Goal: Complete application form: Complete application form

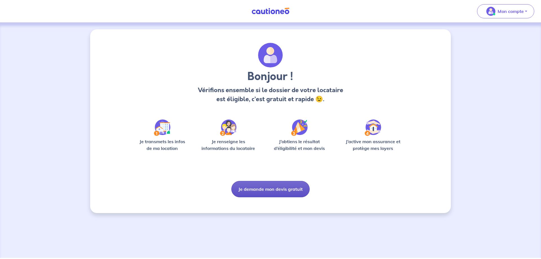
click at [275, 185] on button "Je demande mon devis gratuit" at bounding box center [270, 189] width 78 height 16
click at [263, 194] on button "Je demande mon devis gratuit" at bounding box center [270, 189] width 78 height 16
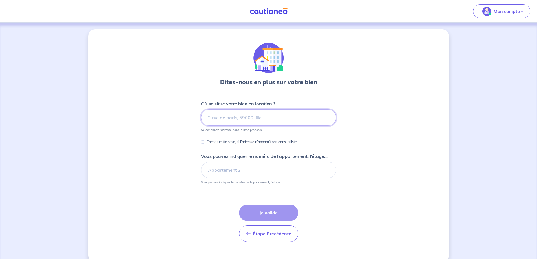
click at [256, 114] on input at bounding box center [268, 117] width 135 height 16
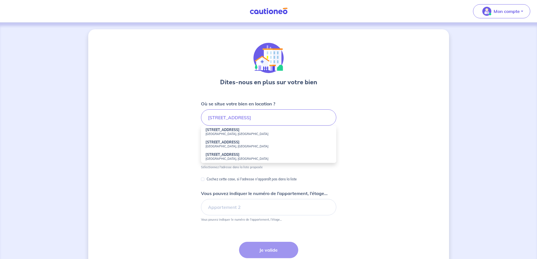
click at [242, 127] on li "19 Route de Neuilly Noisy-le-Grand, France" at bounding box center [268, 132] width 135 height 12
type input "19 Route de Neuilly, Noisy-le-Grand, France"
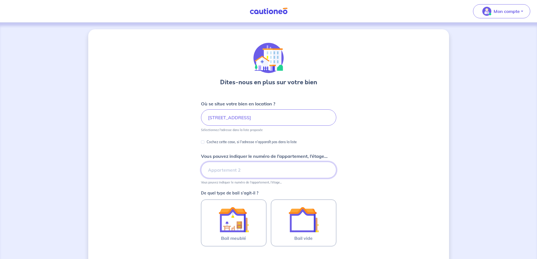
click at [225, 172] on input "Vous pouvez indiquer le numéro de l’appartement, l’étage..." at bounding box center [268, 170] width 135 height 16
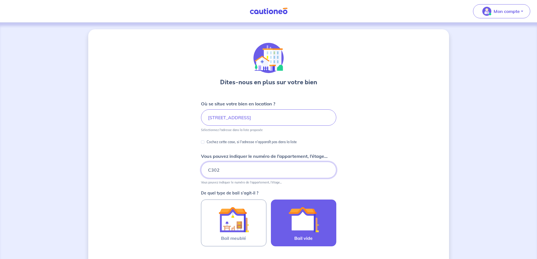
type input "C302"
click at [301, 229] on img at bounding box center [303, 219] width 30 height 30
click at [0, 0] on input "Bail vide" at bounding box center [0, 0] width 0 height 0
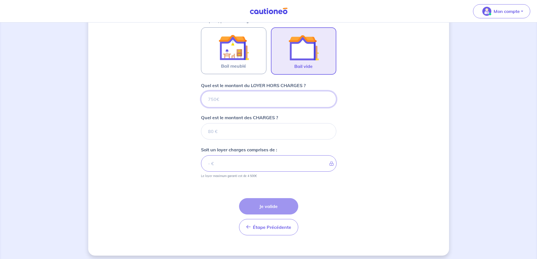
scroll to position [176, 0]
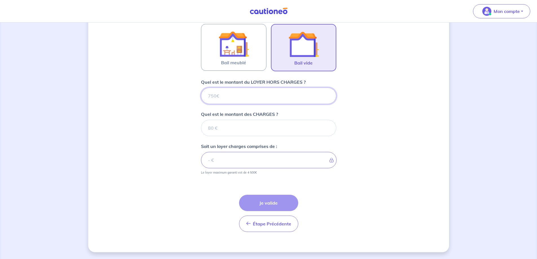
click at [216, 94] on input "Quel est le montant du LOYER HORS CHARGES ?" at bounding box center [268, 96] width 135 height 16
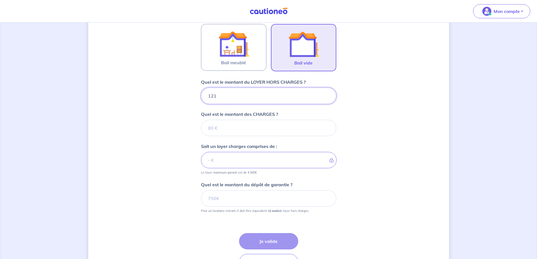
type input "1210"
type input "190"
type input "1211"
type input "190"
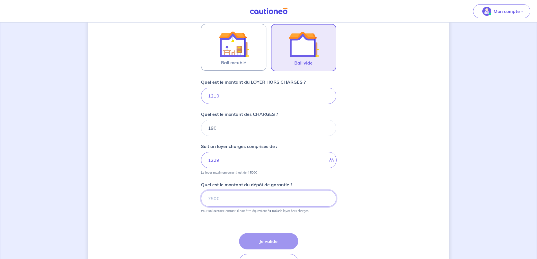
type input "1400"
type input "1210"
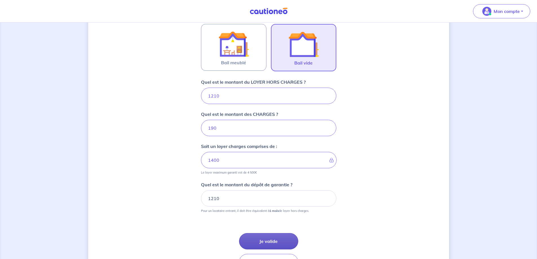
click at [273, 242] on button "Je valide" at bounding box center [268, 241] width 59 height 16
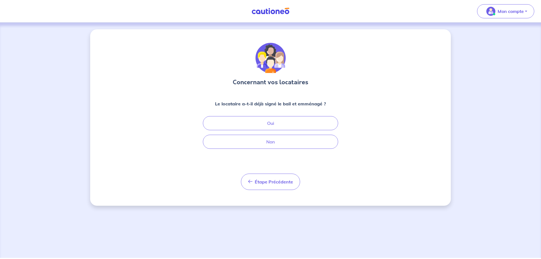
click at [263, 134] on div "Le locataire a-t-il déjà signé le bail et emménagé ? Oui Non" at bounding box center [270, 124] width 135 height 48
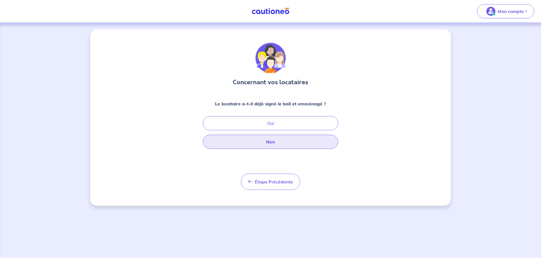
click at [261, 138] on button "Non" at bounding box center [270, 142] width 135 height 14
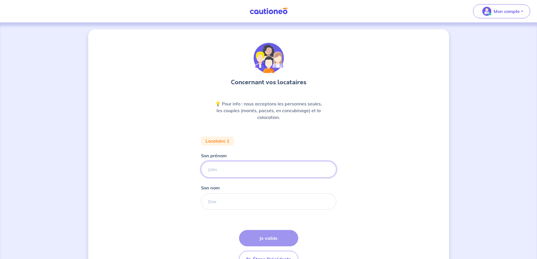
click at [244, 169] on input "Son prénom" at bounding box center [268, 169] width 135 height 16
type input "REA"
click at [230, 199] on input "Son nom" at bounding box center [268, 201] width 135 height 16
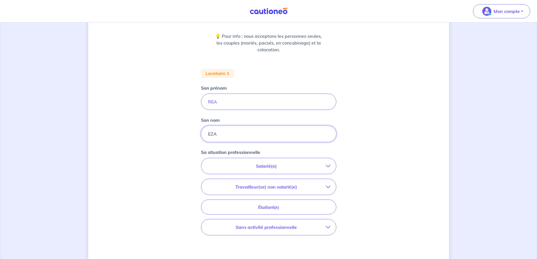
scroll to position [85, 0]
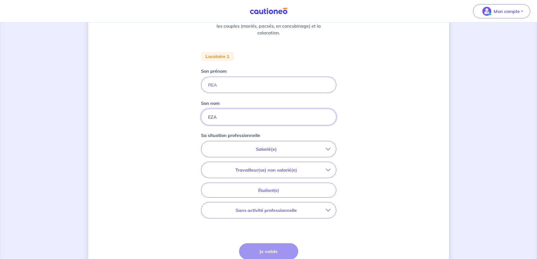
type input "EZA"
click at [281, 168] on p "Travailleur(se) non salarié(e)" at bounding box center [266, 170] width 119 height 7
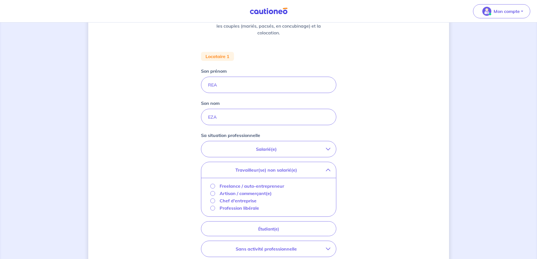
click at [248, 153] on button "Salarié(e)" at bounding box center [268, 149] width 135 height 16
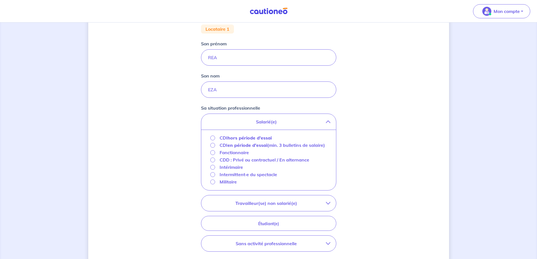
scroll to position [113, 0]
click at [248, 204] on button "Travailleur(se) non salarié(e)" at bounding box center [268, 202] width 135 height 16
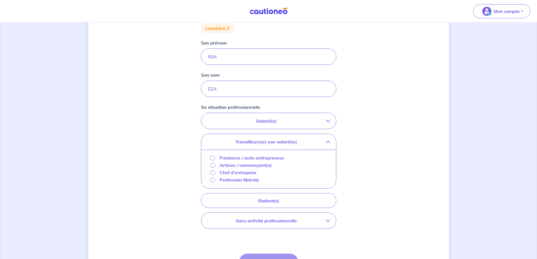
click at [233, 167] on p "Artisan / commerçant(e)" at bounding box center [246, 165] width 52 height 7
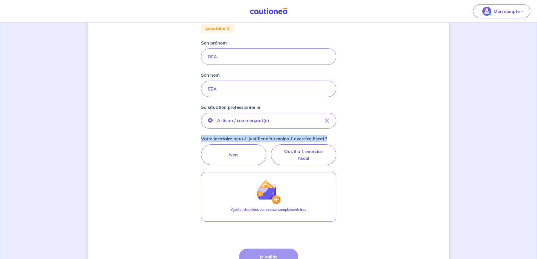
drag, startPoint x: 190, startPoint y: 135, endPoint x: 339, endPoint y: 137, distance: 149.4
click at [339, 137] on div "Concernant vos locataires 💡 Pour info : nous acceptons les personnes seules, le…" at bounding box center [268, 112] width 361 height 390
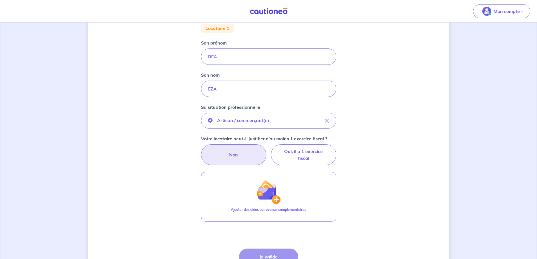
click at [219, 164] on label "Non" at bounding box center [233, 154] width 65 height 21
click at [267, 148] on input "Non" at bounding box center [269, 146] width 4 height 4
radio input "true"
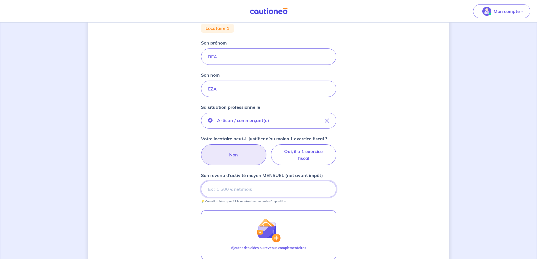
click at [240, 188] on input "Son revenu d’activité moyen MENSUEL (net avant impôt)" at bounding box center [268, 189] width 135 height 16
click at [248, 194] on input "Son revenu d’activité moyen MENSUEL (net avant impôt)" at bounding box center [268, 189] width 135 height 16
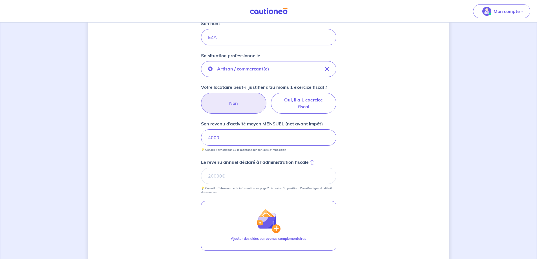
scroll to position [197, 0]
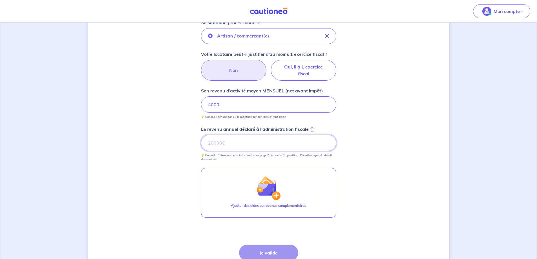
click at [220, 141] on input "Le revenu annuel déclaré à l'administration fiscale i" at bounding box center [268, 143] width 135 height 16
type input "0"
click at [275, 250] on button "Je valide" at bounding box center [268, 253] width 59 height 16
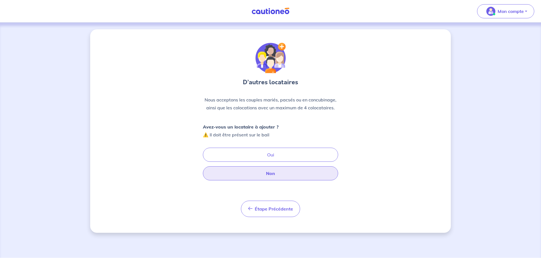
click at [224, 176] on button "Non" at bounding box center [270, 173] width 135 height 14
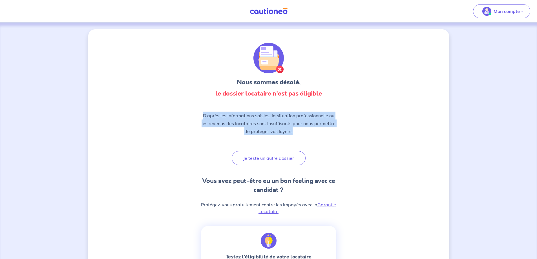
drag, startPoint x: 211, startPoint y: 120, endPoint x: 313, endPoint y: 136, distance: 104.2
click at [313, 136] on div "D’après les informations saisies, la situation professionnelle ou les revenus d…" at bounding box center [268, 126] width 135 height 28
drag, startPoint x: 313, startPoint y: 136, endPoint x: 203, endPoint y: 113, distance: 112.6
click at [207, 114] on div "D’après les informations saisies, la situation professionnelle ou les revenus d…" at bounding box center [268, 126] width 135 height 28
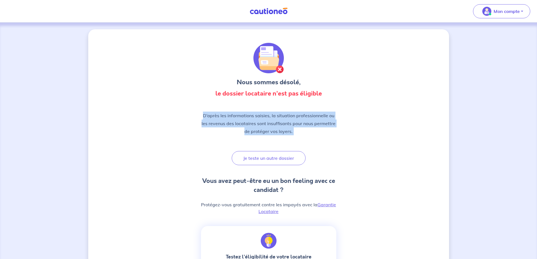
click at [203, 113] on p "D’après les informations saisies, la situation professionnelle ou les revenus d…" at bounding box center [268, 124] width 135 height 24
drag, startPoint x: 189, startPoint y: 113, endPoint x: 331, endPoint y: 140, distance: 144.6
drag, startPoint x: 302, startPoint y: 132, endPoint x: 187, endPoint y: 115, distance: 116.5
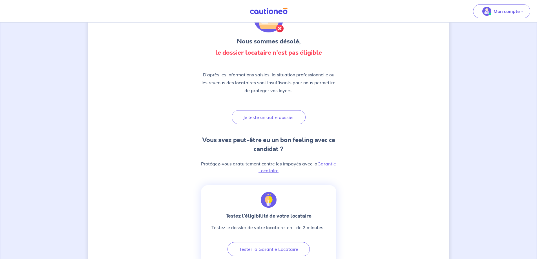
scroll to position [28, 0]
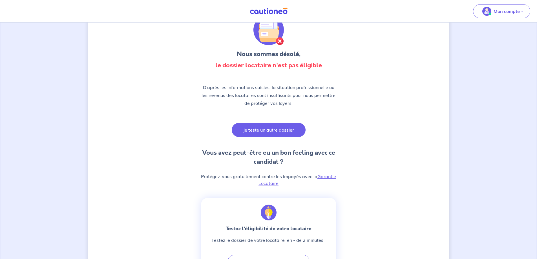
click at [251, 132] on button "Je teste un autre dossier" at bounding box center [269, 130] width 74 height 14
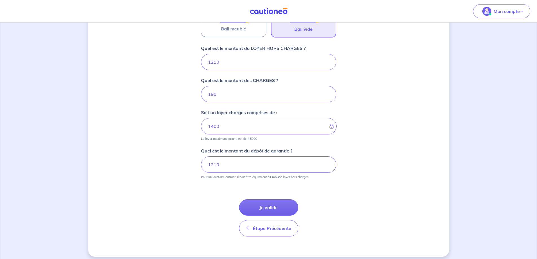
scroll to position [214, 0]
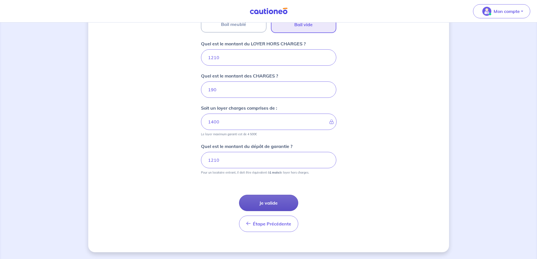
click at [254, 199] on button "Je valide" at bounding box center [268, 203] width 59 height 16
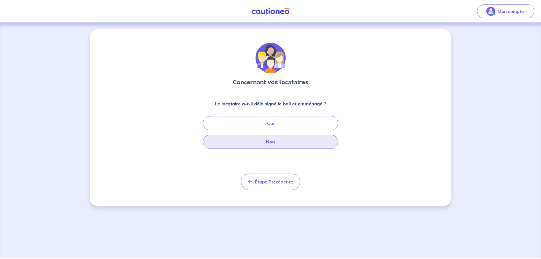
click at [249, 148] on button "Non" at bounding box center [270, 142] width 135 height 14
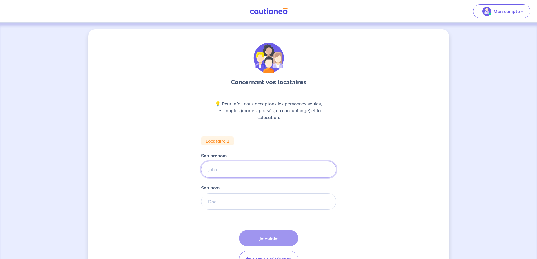
click at [212, 172] on input "Son prénom" at bounding box center [268, 169] width 135 height 16
type input "ezaeza"
click at [253, 200] on input "Son nom" at bounding box center [268, 201] width 135 height 16
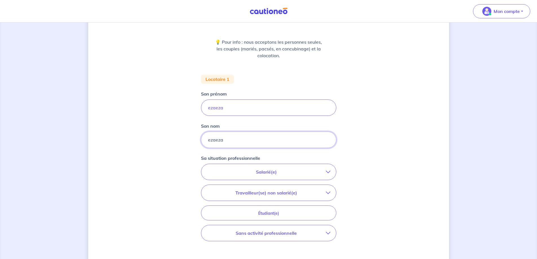
scroll to position [85, 0]
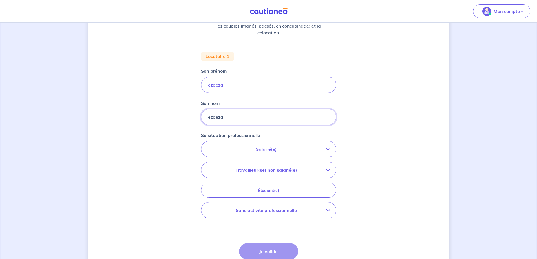
type input "ezaeza"
click at [273, 149] on p "Salarié(e)" at bounding box center [266, 149] width 119 height 7
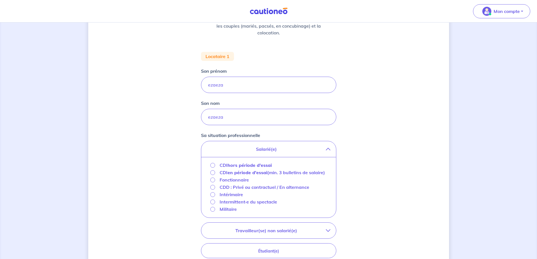
click at [251, 227] on div "Salarié(e) CDI hors période d'essai CDI en période d'essai (min. 3 bulletins de…" at bounding box center [268, 210] width 135 height 138
click at [251, 234] on p "Travailleur(se) non salarié(e)" at bounding box center [266, 230] width 119 height 7
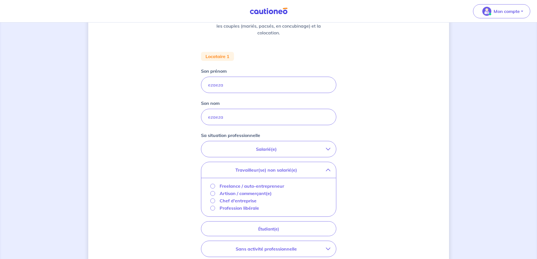
click at [248, 194] on p "Artisan / commerçant(e)" at bounding box center [246, 193] width 52 height 7
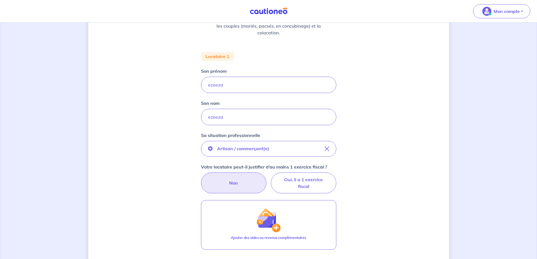
click at [215, 186] on label "Non" at bounding box center [233, 182] width 65 height 21
click at [267, 176] on input "Non" at bounding box center [269, 174] width 4 height 4
radio input "true"
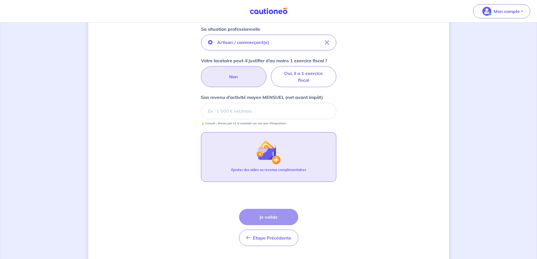
scroll to position [197, 0]
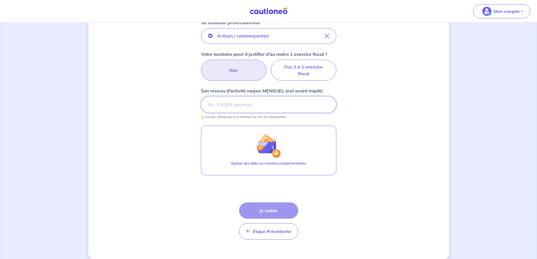
click at [267, 112] on input "Son revenu d’activité moyen MENSUEL (net avant impôt)" at bounding box center [268, 104] width 135 height 16
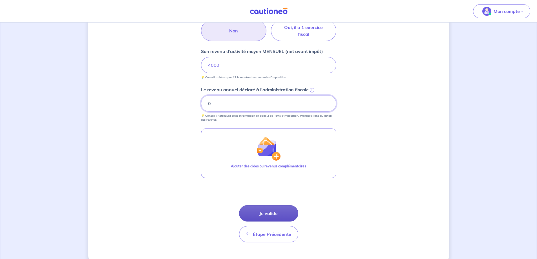
scroll to position [247, 0]
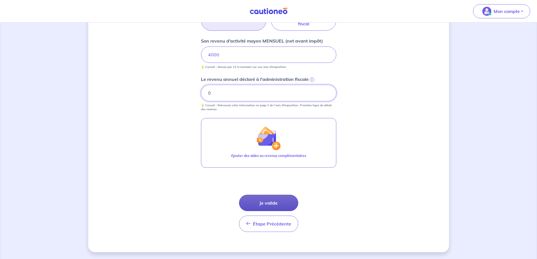
type input "0"
click at [256, 205] on button "Je valide" at bounding box center [268, 203] width 59 height 16
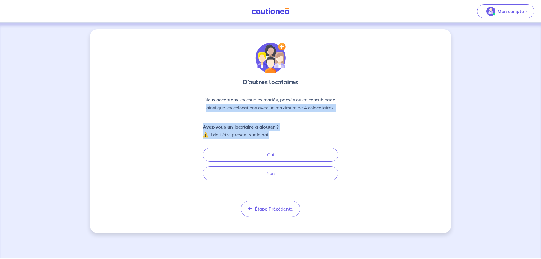
drag, startPoint x: 281, startPoint y: 138, endPoint x: 189, endPoint y: 118, distance: 93.5
click at [189, 118] on div "D’autres locataires Nous acceptons les couples mariés, pacsés ou en concubinage…" at bounding box center [270, 130] width 361 height 203
drag, startPoint x: 181, startPoint y: 118, endPoint x: 277, endPoint y: 131, distance: 97.3
click at [269, 129] on div "D’autres locataires Nous acceptons les couples mariés, pacsés ou en concubinage…" at bounding box center [270, 130] width 361 height 203
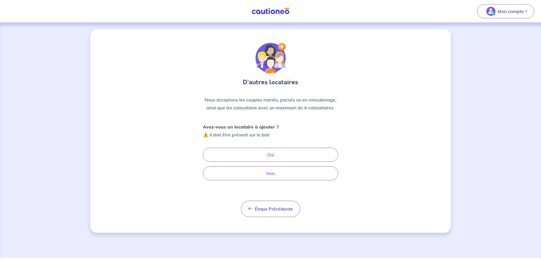
click at [278, 131] on div "Avez-vous un locataire à ajouter ? ⚠️ Il doit être présent sur le bail Oui Non" at bounding box center [270, 151] width 135 height 57
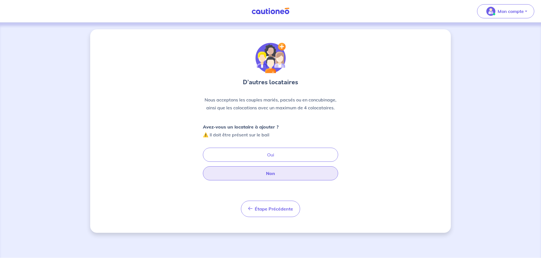
click at [268, 175] on button "Non" at bounding box center [270, 173] width 135 height 14
